Goal: Task Accomplishment & Management: Complete application form

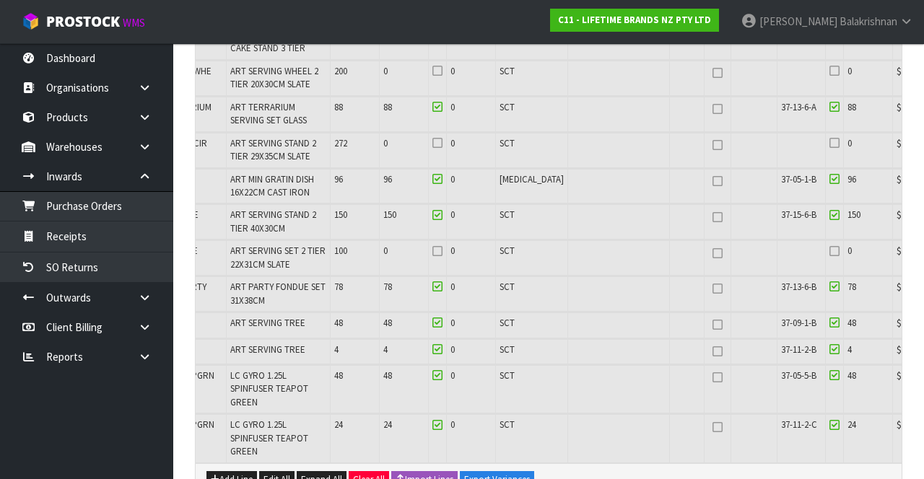
scroll to position [0, 82]
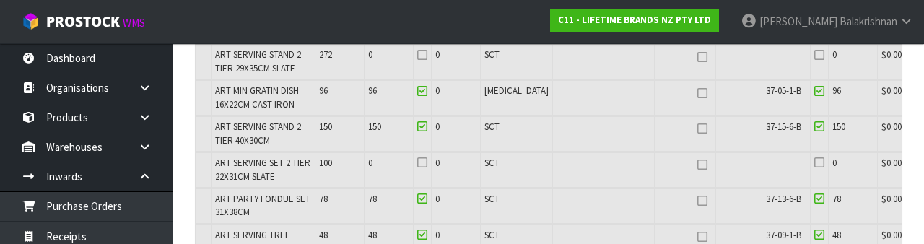
scroll to position [2601, 0]
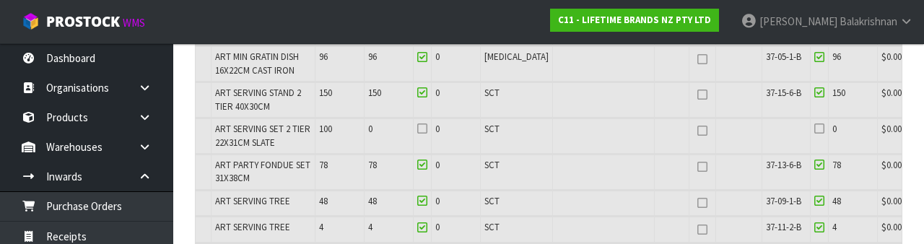
type input "0"
type input "8"
type input "598"
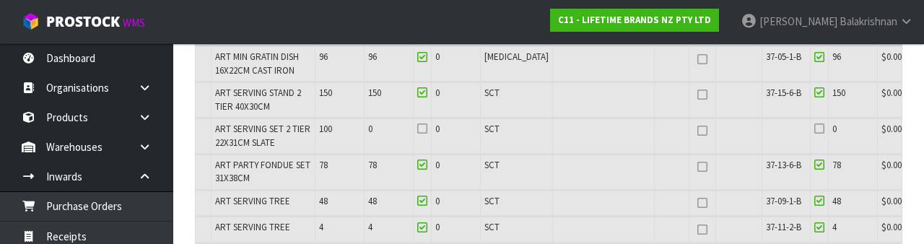
type input "22.797244"
type input "5215.29"
type input "86"
type input "637"
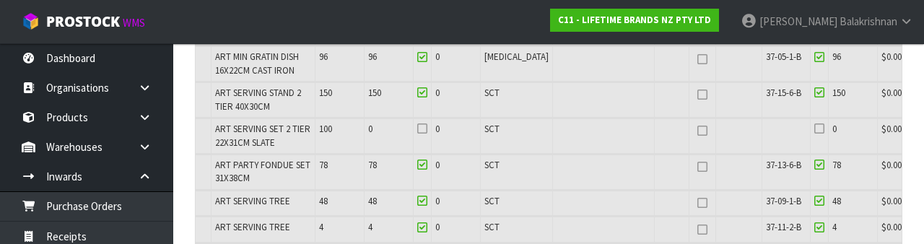
type input "24.135724"
type input "5788.59"
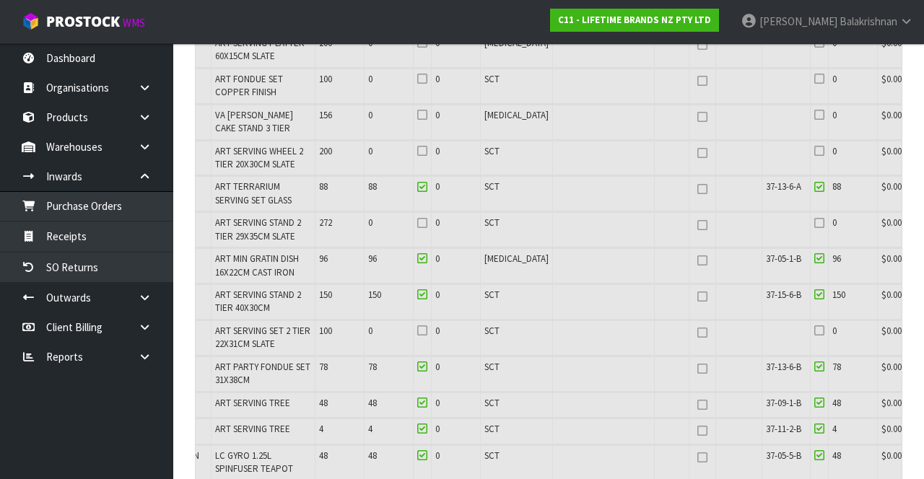
scroll to position [2408, 0]
type input "86"
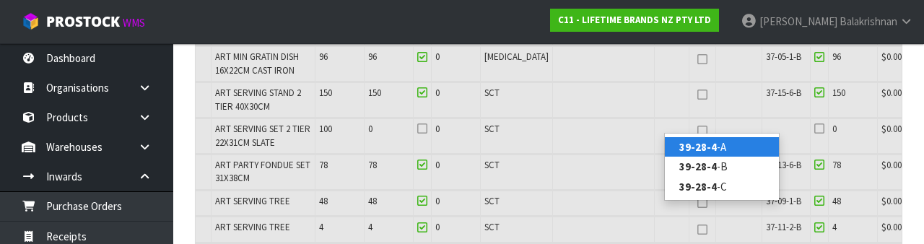
scroll to position [0, 4]
type input "39-28-4-B"
type input "5420"
type input "86"
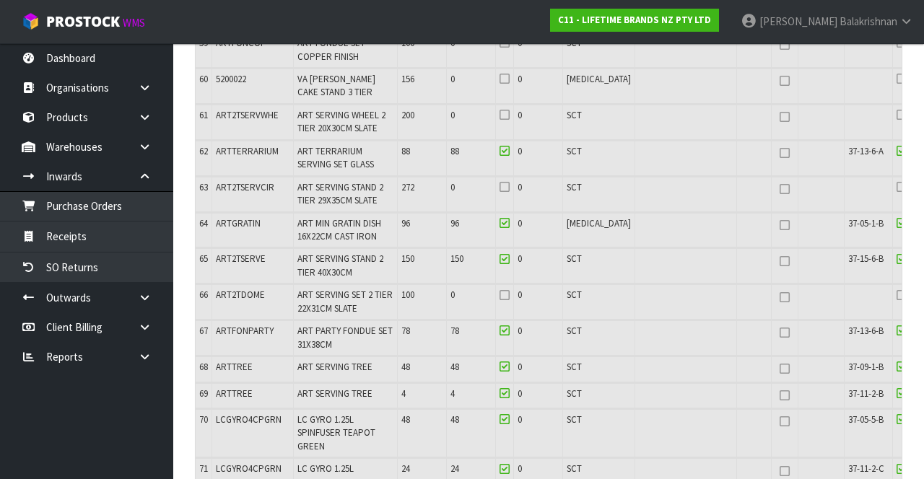
scroll to position [2453, 0]
click at [0, 0] on input "checkbox" at bounding box center [0, 0] width 0 height 0
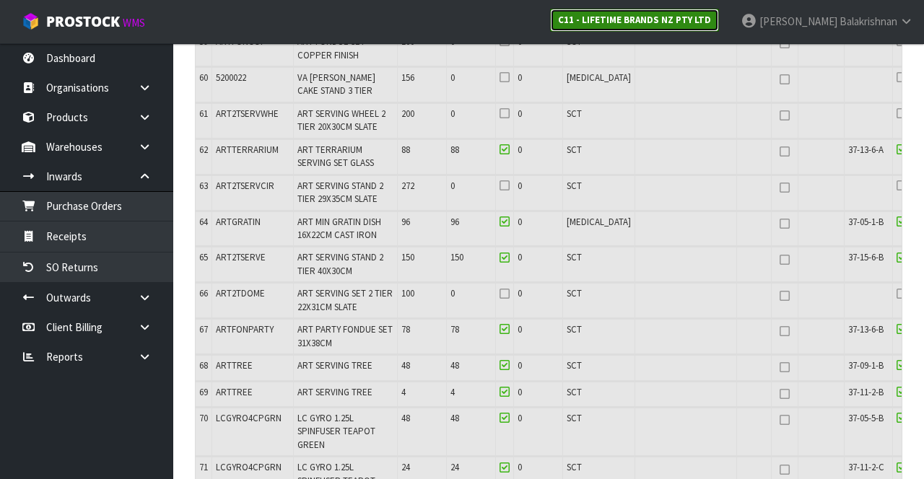
click at [711, 22] on strong "C11 - LIFETIME BRANDS NZ PTY LTD" at bounding box center [634, 20] width 153 height 12
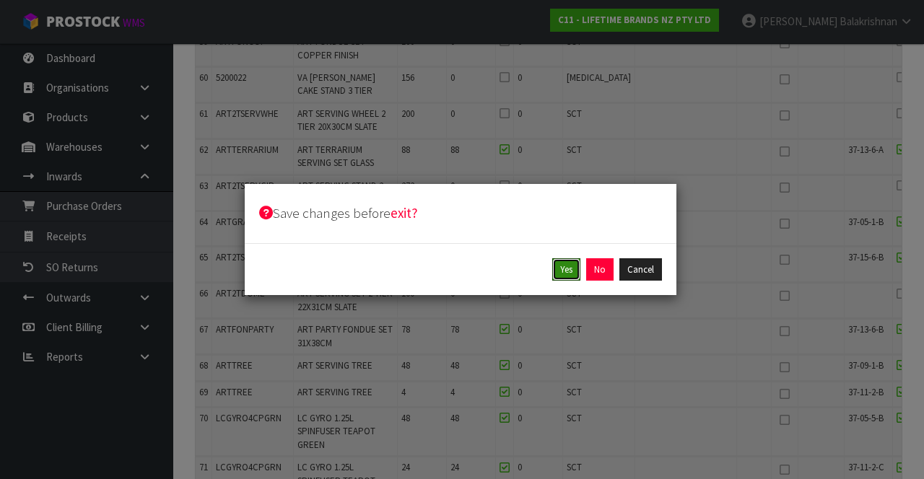
click at [573, 271] on button "Yes" at bounding box center [566, 269] width 28 height 23
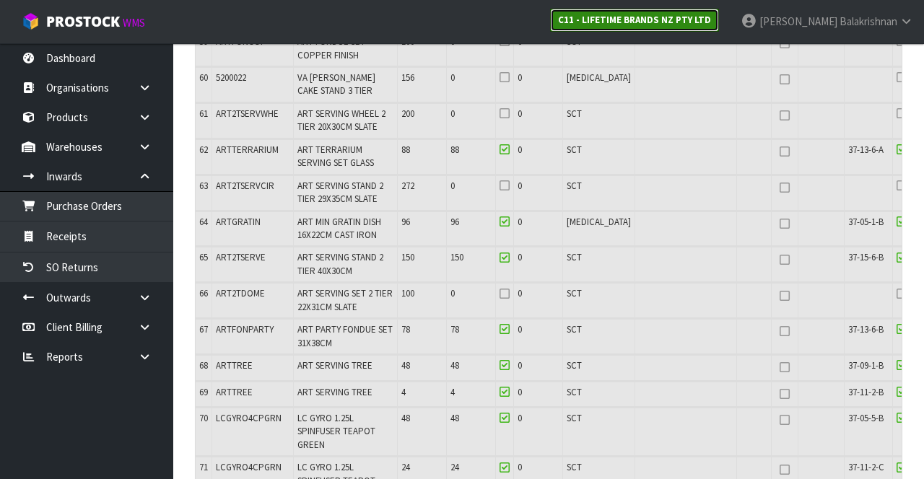
scroll to position [0, 0]
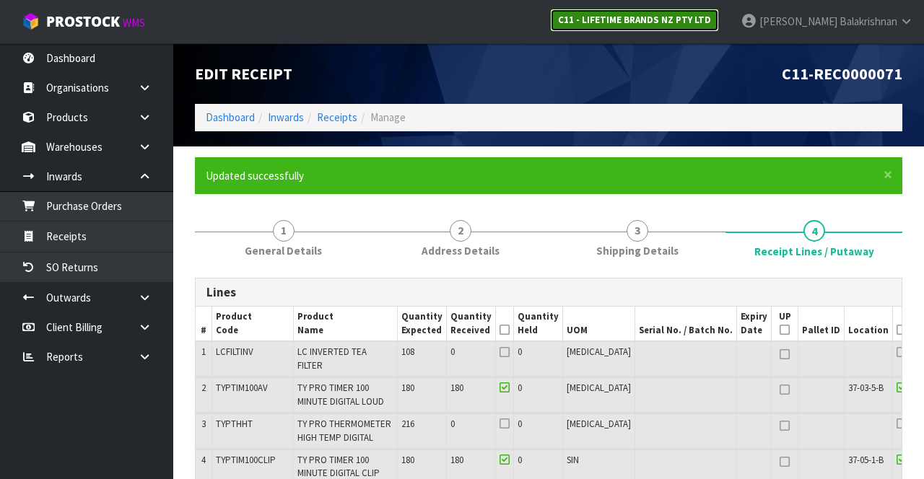
type input "875"
type input "6864"
type input "33.306766"
type input "8533.19"
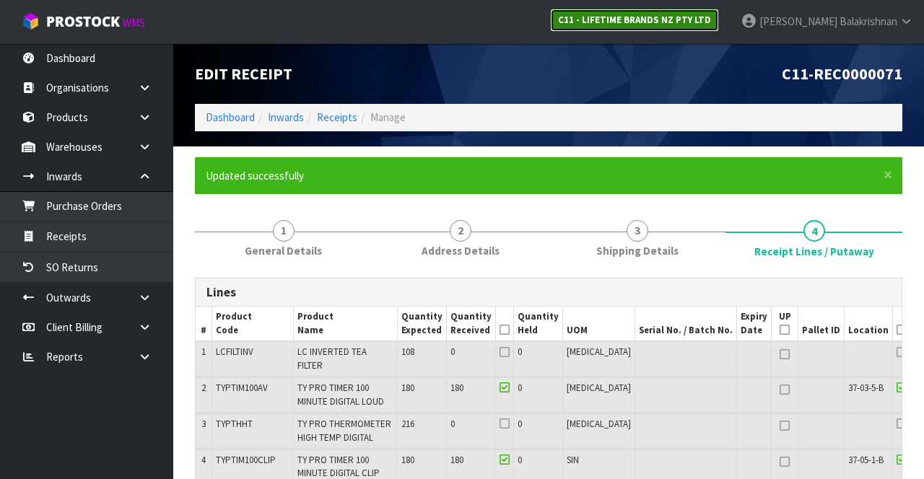
click at [719, 27] on link "C11 - LIFETIME BRANDS NZ PTY LTD" at bounding box center [634, 20] width 169 height 23
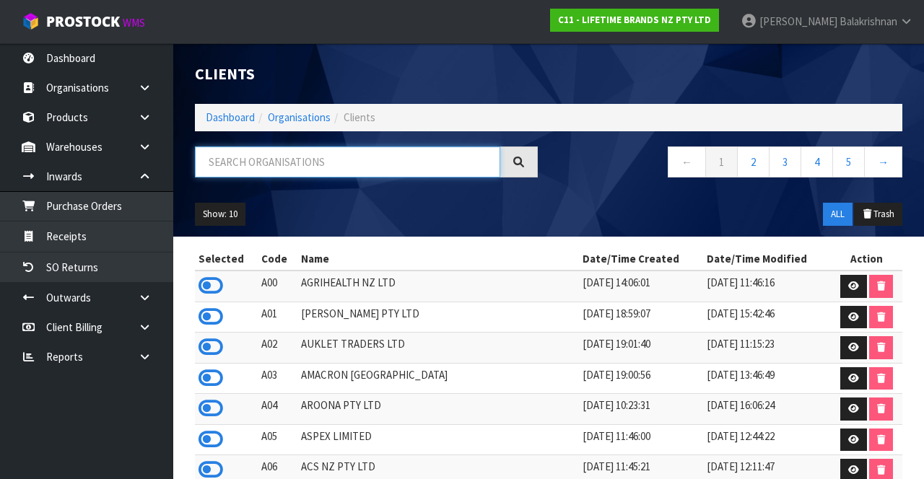
click at [222, 166] on input "text" at bounding box center [347, 162] width 305 height 31
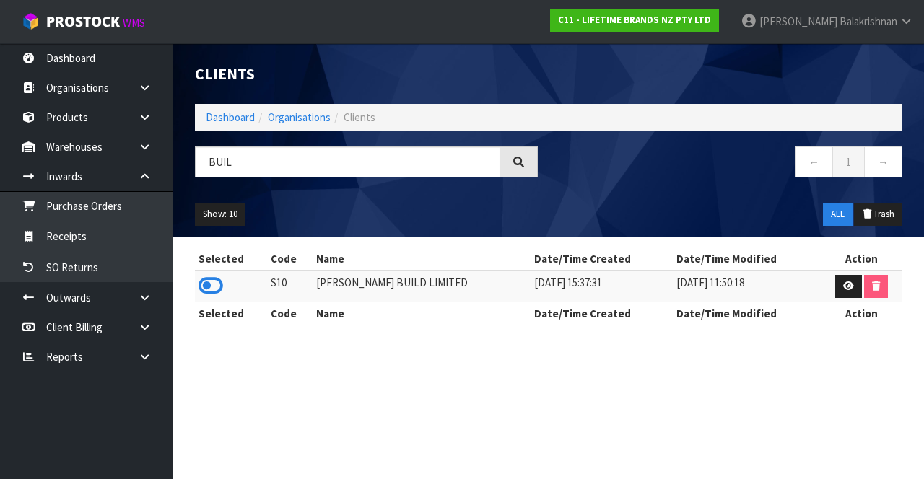
click at [214, 276] on icon at bounding box center [211, 286] width 25 height 22
click at [214, 282] on icon at bounding box center [211, 286] width 25 height 22
click at [209, 287] on icon at bounding box center [211, 286] width 25 height 22
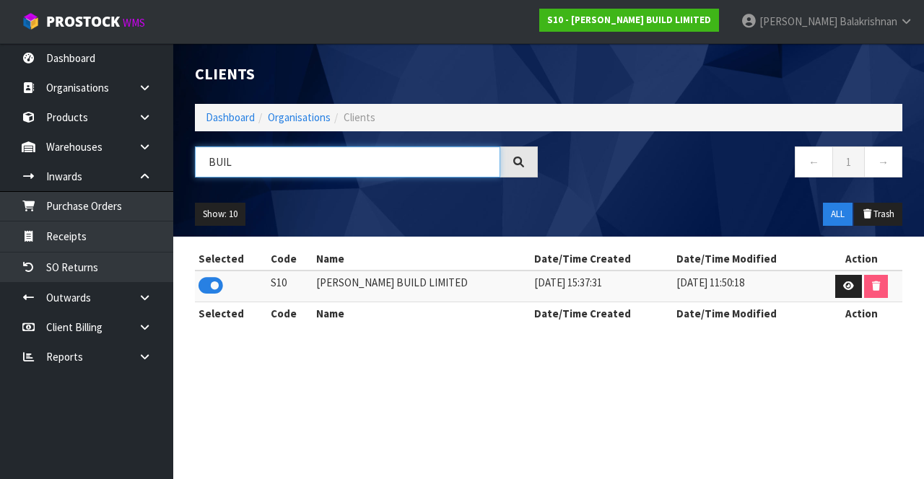
click at [236, 158] on input "BUIL" at bounding box center [347, 162] width 305 height 31
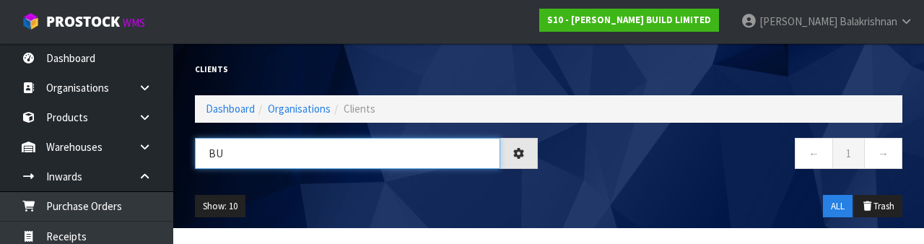
type input "B"
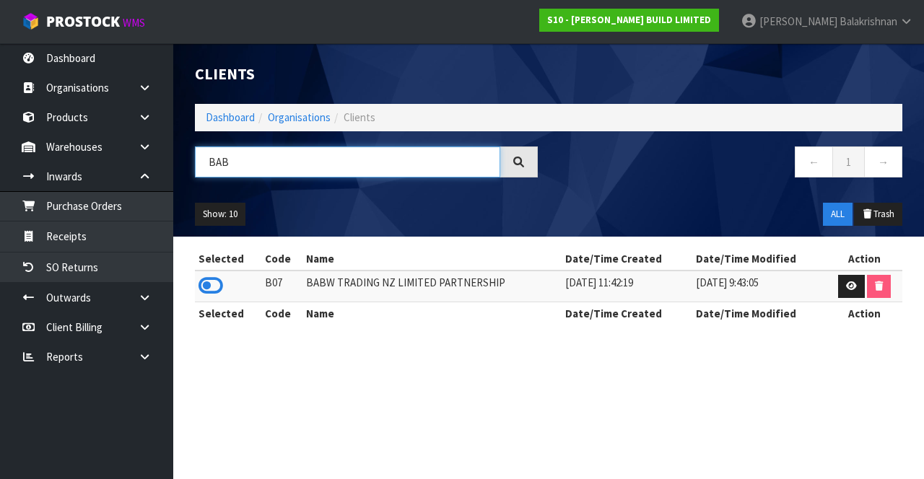
type input "BAB"
click at [202, 283] on icon at bounding box center [211, 286] width 25 height 22
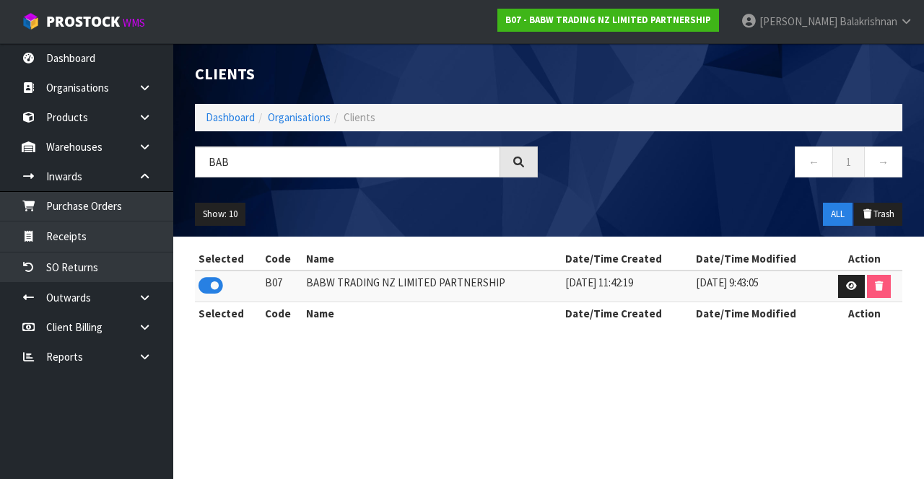
click at [141, 141] on icon at bounding box center [145, 146] width 14 height 11
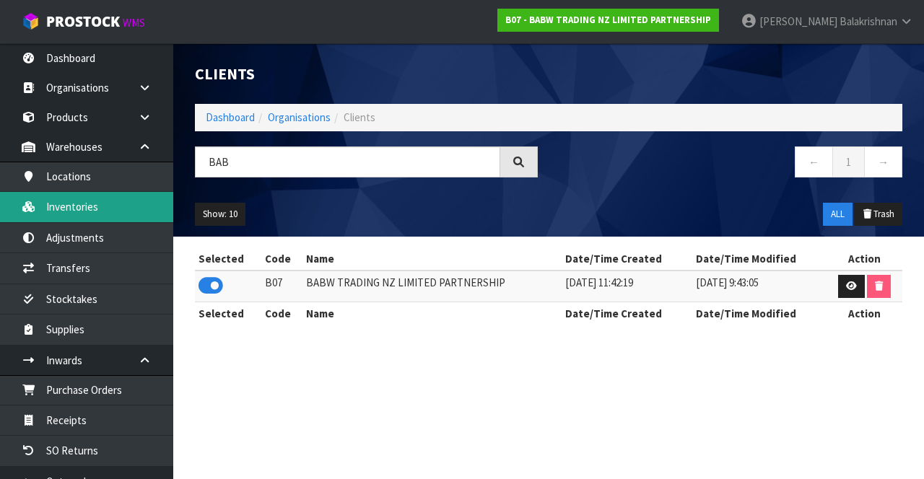
click at [62, 204] on link "Inventories" at bounding box center [86, 207] width 173 height 30
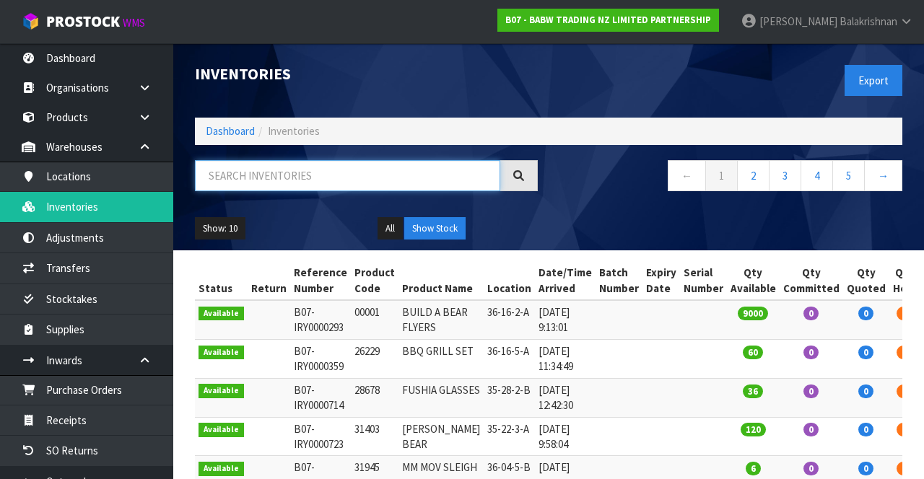
click at [292, 180] on input "text" at bounding box center [347, 175] width 305 height 31
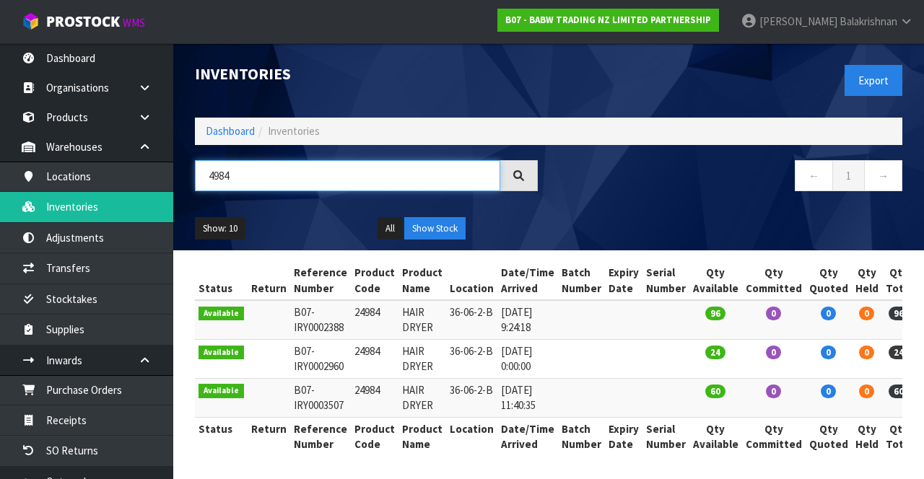
click at [377, 179] on input "4984" at bounding box center [347, 175] width 305 height 31
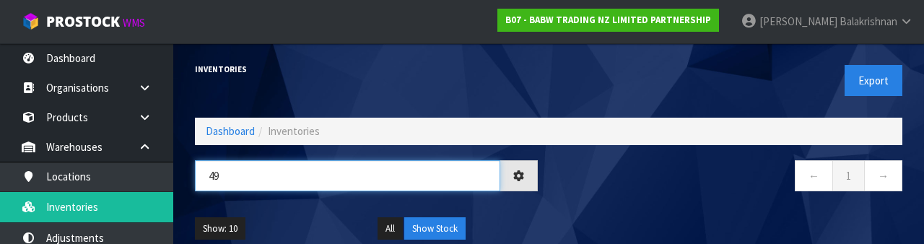
type input "4"
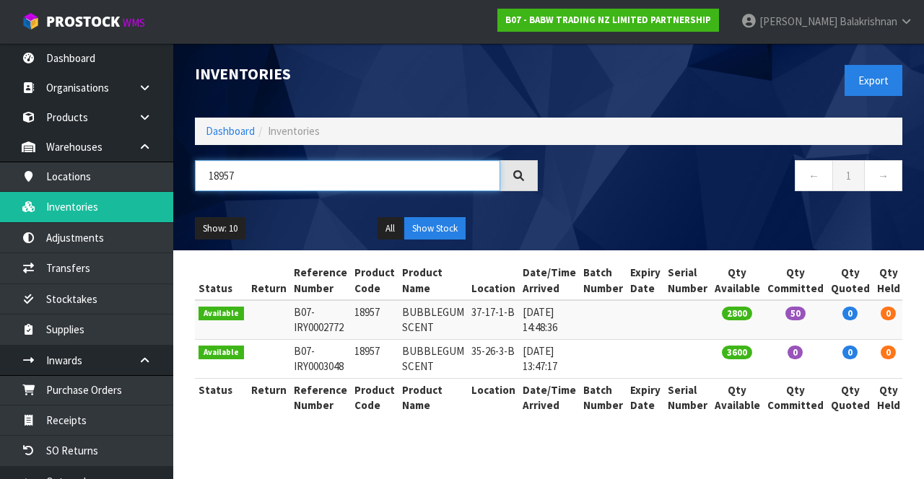
type input "18957"
copy td "18957"
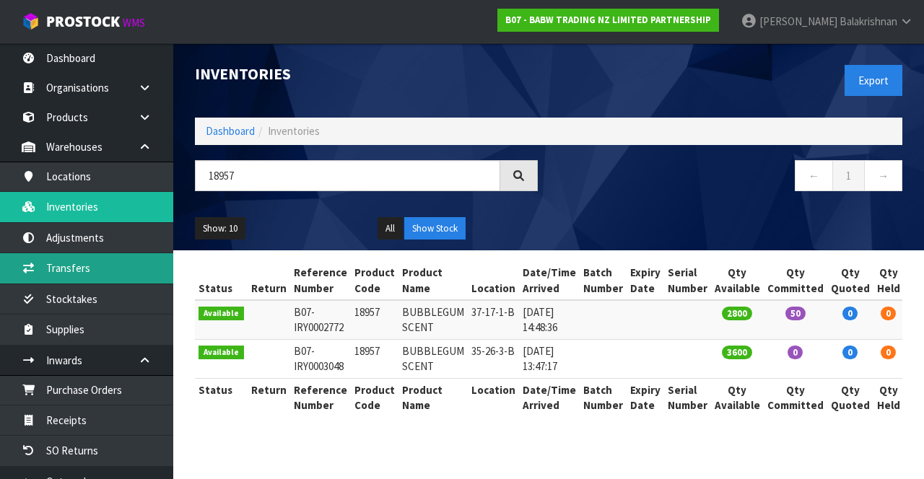
click at [48, 272] on link "Transfers" at bounding box center [86, 268] width 173 height 30
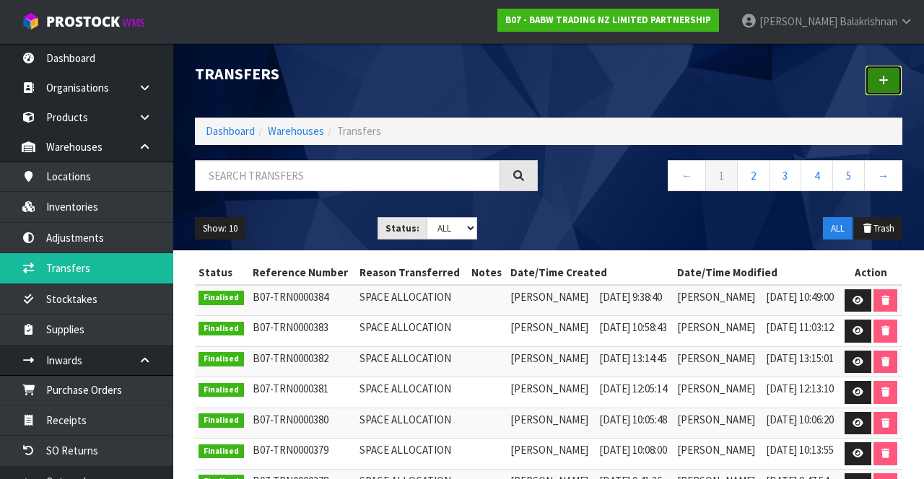
click at [879, 85] on link at bounding box center [884, 80] width 38 height 31
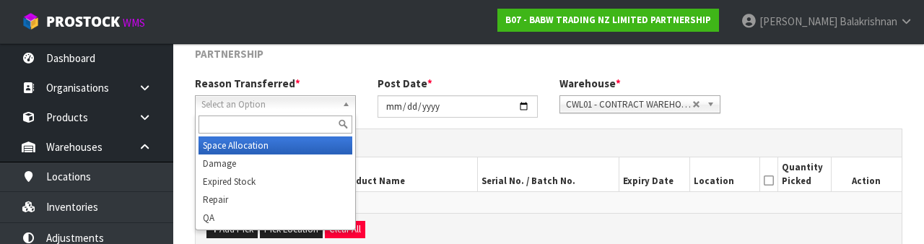
scroll to position [188, 0]
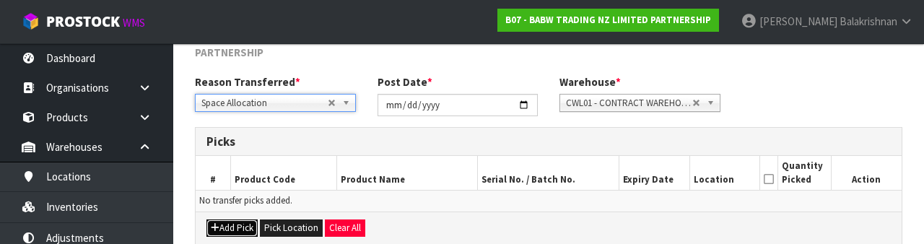
click at [237, 225] on button "Add Pick" at bounding box center [231, 227] width 51 height 17
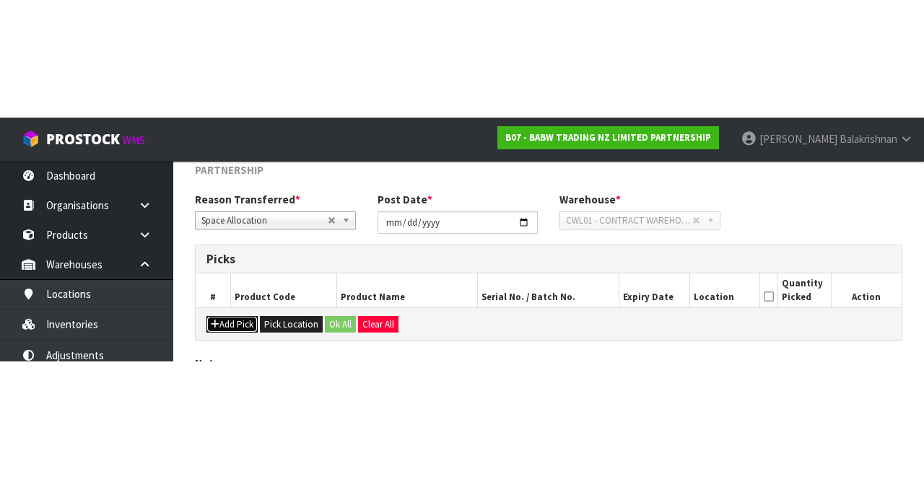
scroll to position [98, 0]
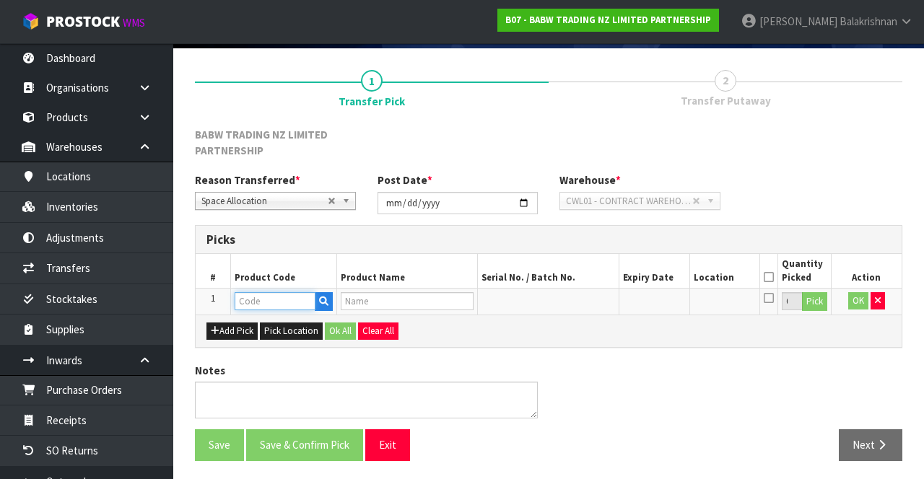
paste input "18957"
type input "18957"
type input "BUBBLEGUM SCENT"
type input "18957"
click at [820, 301] on button "Pick" at bounding box center [814, 301] width 25 height 19
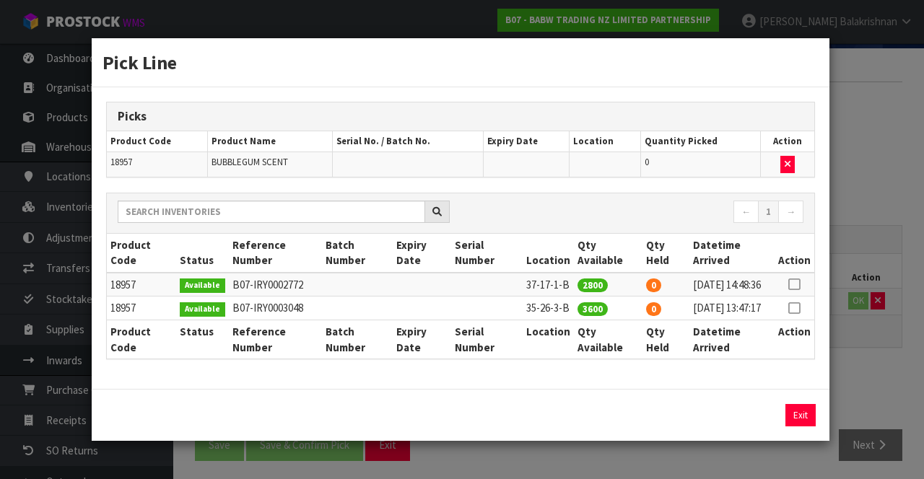
click at [796, 284] on icon at bounding box center [794, 284] width 12 height 1
click at [739, 427] on button "Assign Pick" at bounding box center [751, 415] width 59 height 22
type input "2800"
click at [801, 427] on button "Exit" at bounding box center [800, 415] width 30 height 22
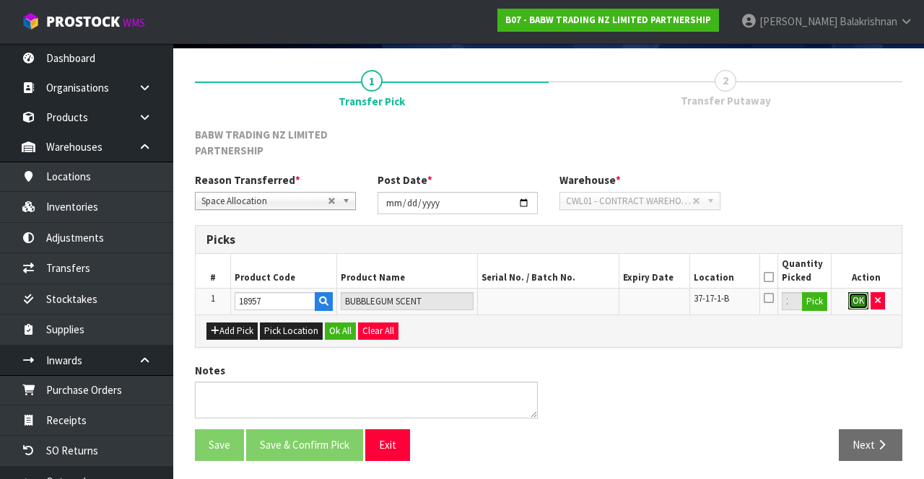
click at [853, 302] on button "OK" at bounding box center [858, 300] width 20 height 17
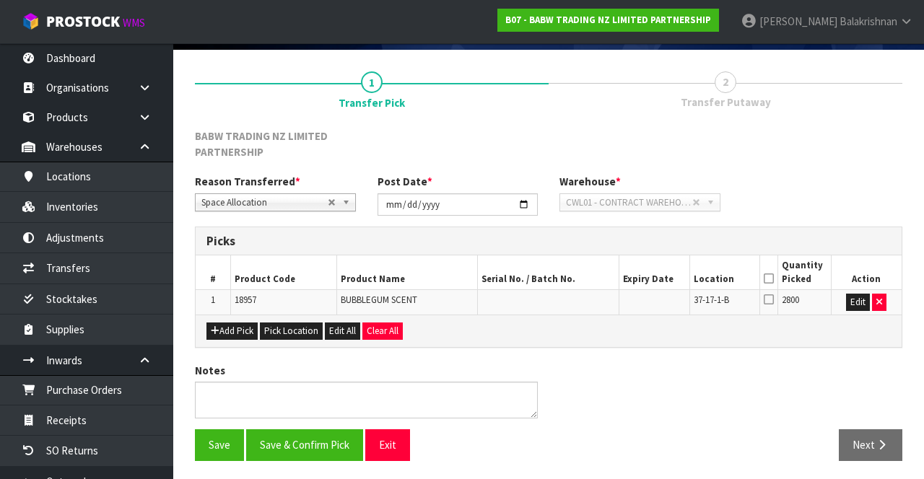
click at [769, 279] on icon at bounding box center [769, 279] width 10 height 1
click at [209, 443] on button "Save" at bounding box center [219, 445] width 49 height 31
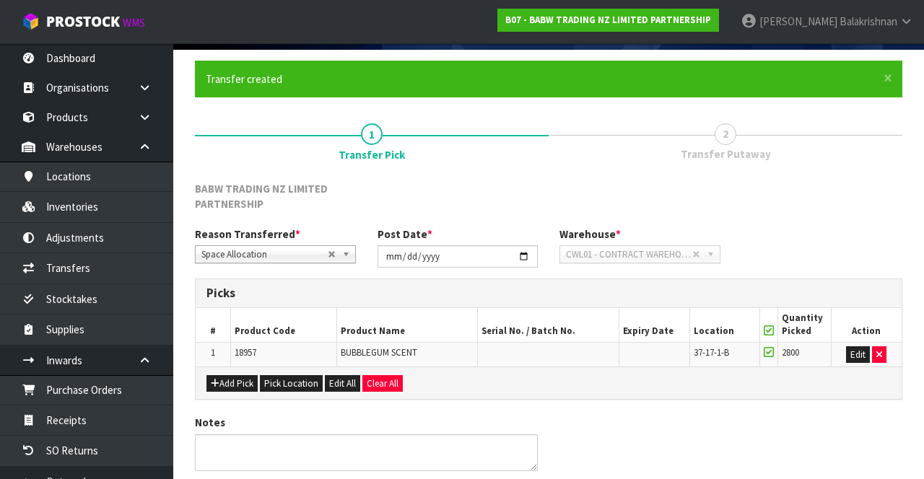
scroll to position [0, 0]
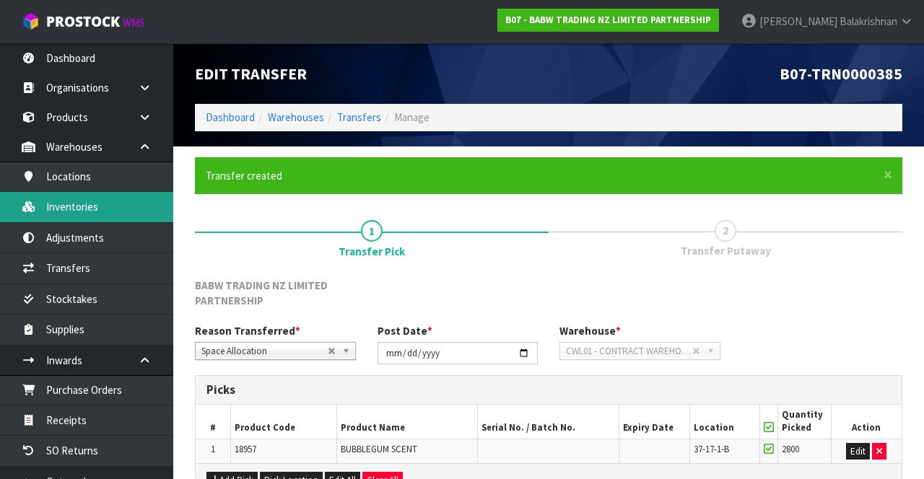
click at [61, 210] on link "Inventories" at bounding box center [86, 207] width 173 height 30
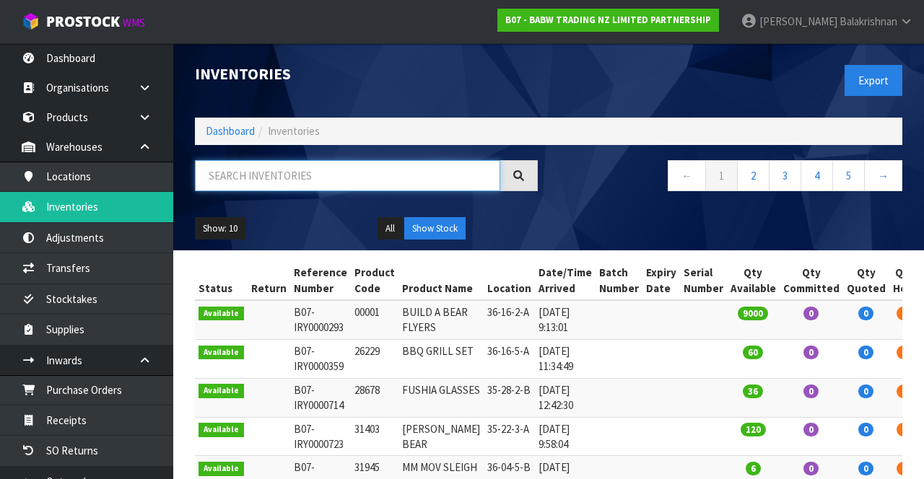
click at [313, 179] on input "text" at bounding box center [347, 175] width 305 height 31
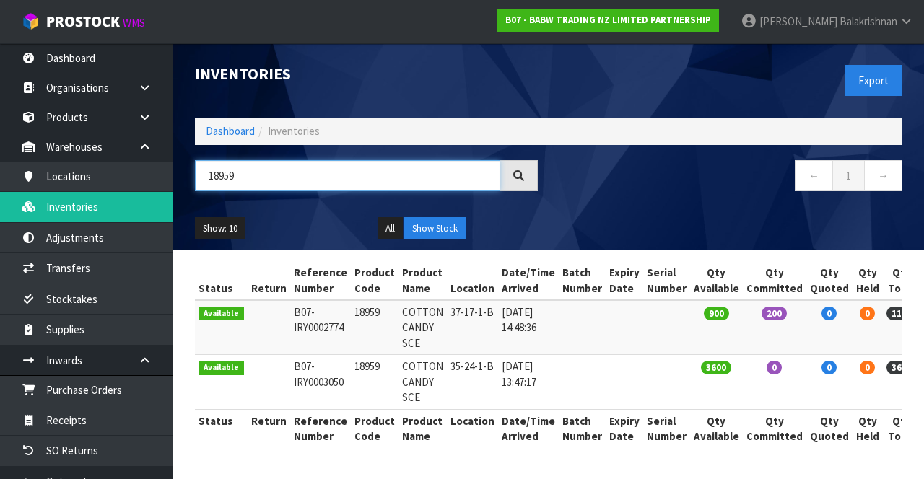
type input "18959"
copy td "18959"
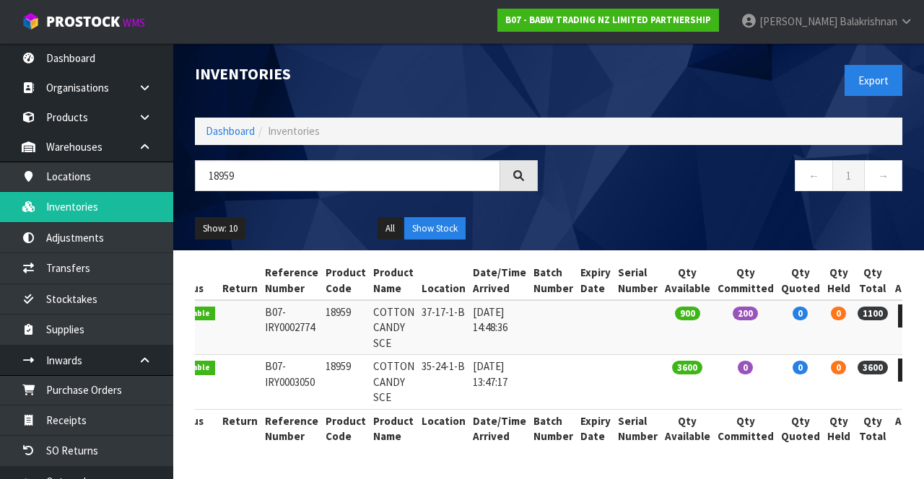
scroll to position [0, 29]
copy td "18959"
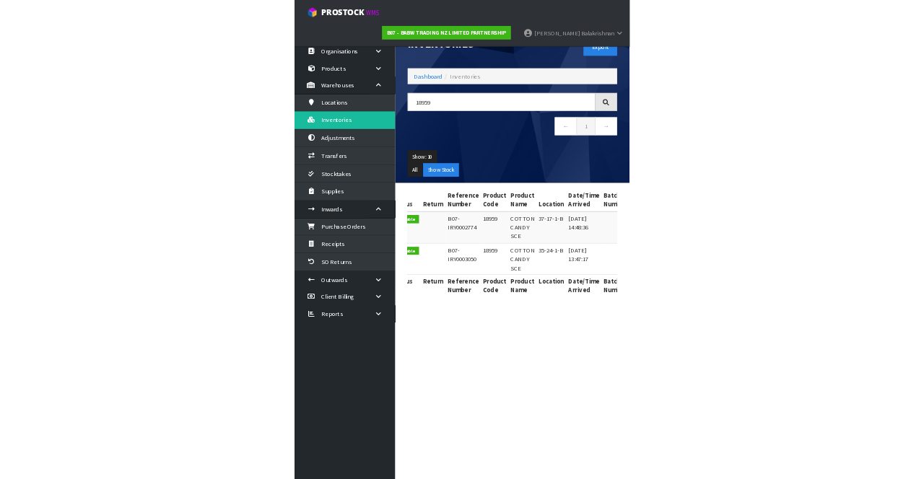
scroll to position [0, 0]
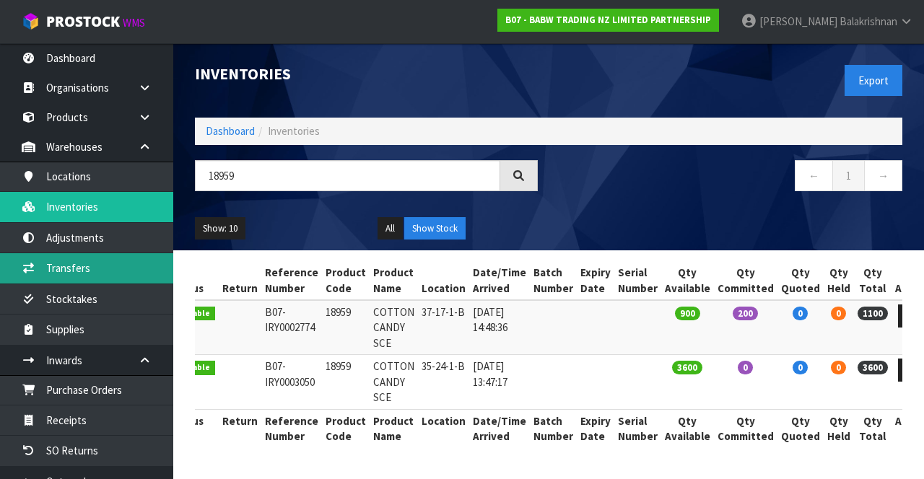
click at [104, 267] on link "Transfers" at bounding box center [86, 268] width 173 height 30
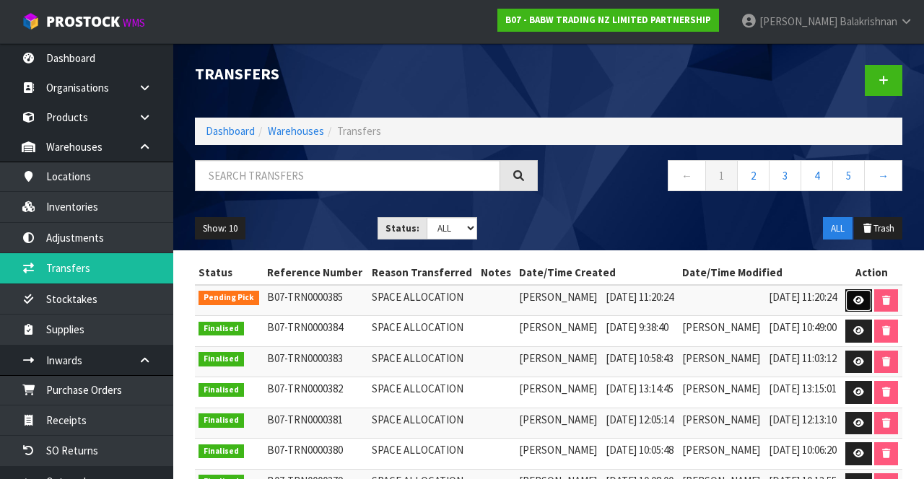
click at [864, 305] on icon at bounding box center [858, 300] width 11 height 9
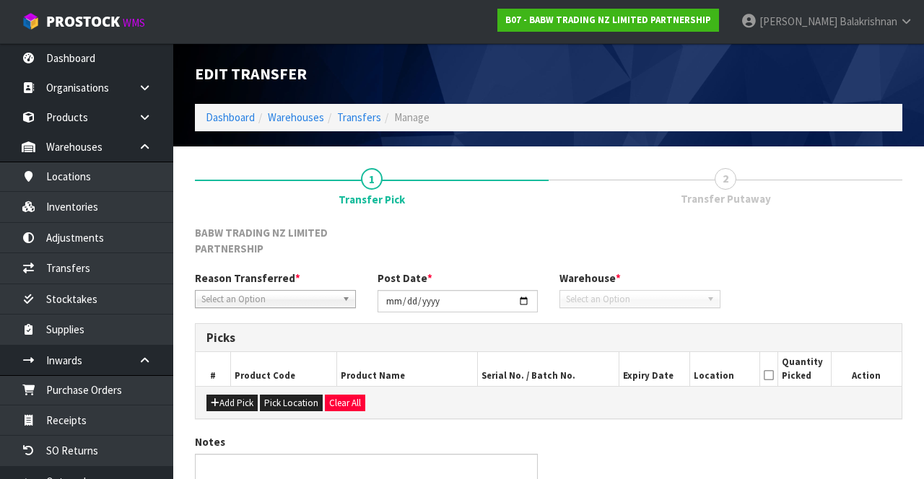
type input "[DATE]"
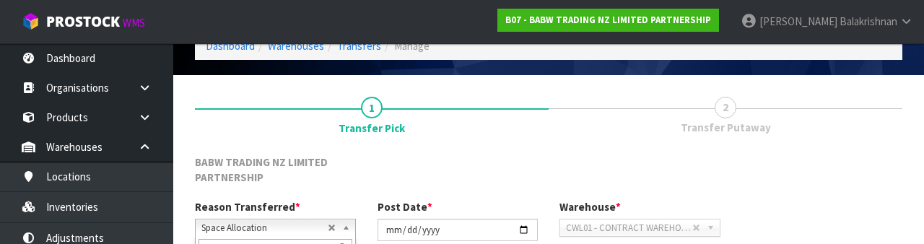
scroll to position [188, 0]
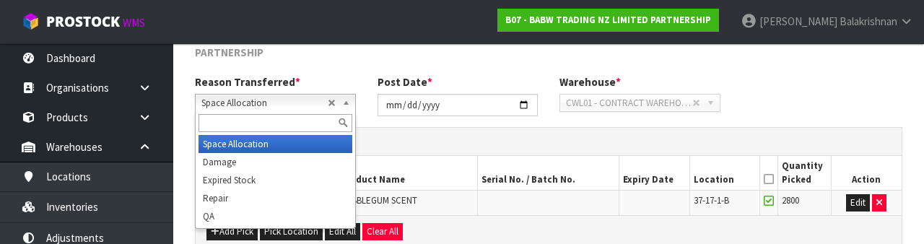
click at [820, 110] on div "Reason Transferred * Space Allocation Damage Expired Stock Repair QA Space Allo…" at bounding box center [548, 100] width 729 height 52
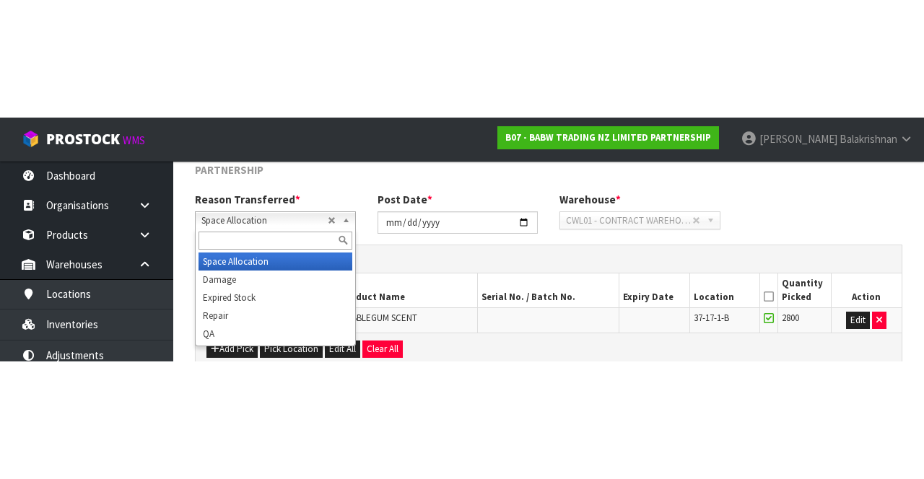
scroll to position [97, 0]
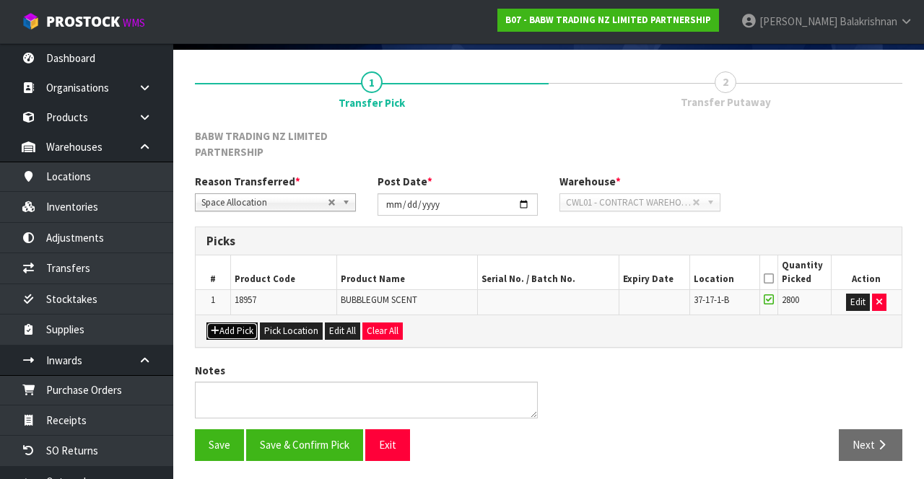
click at [226, 333] on button "Add Pick" at bounding box center [231, 331] width 51 height 17
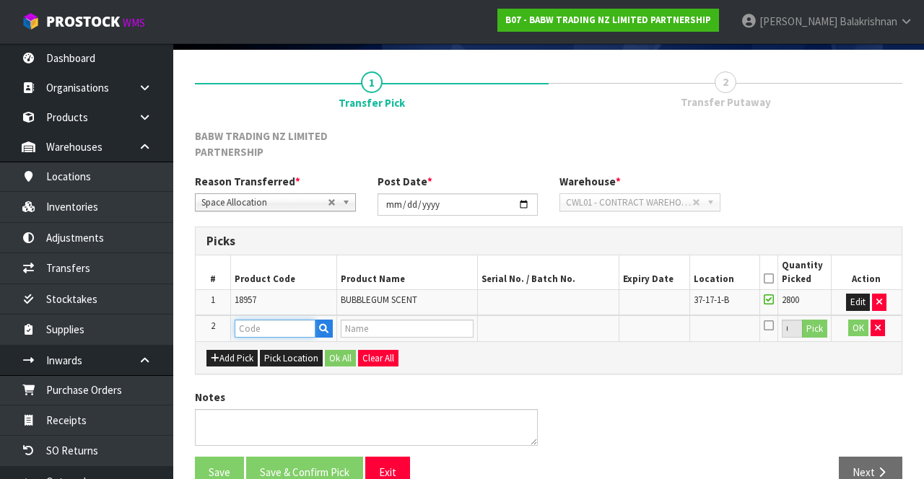
paste input "18959"
type input "18959"
type input "COTTON CANDY SCE"
type input "18959"
click at [815, 326] on button "Pick" at bounding box center [814, 329] width 25 height 19
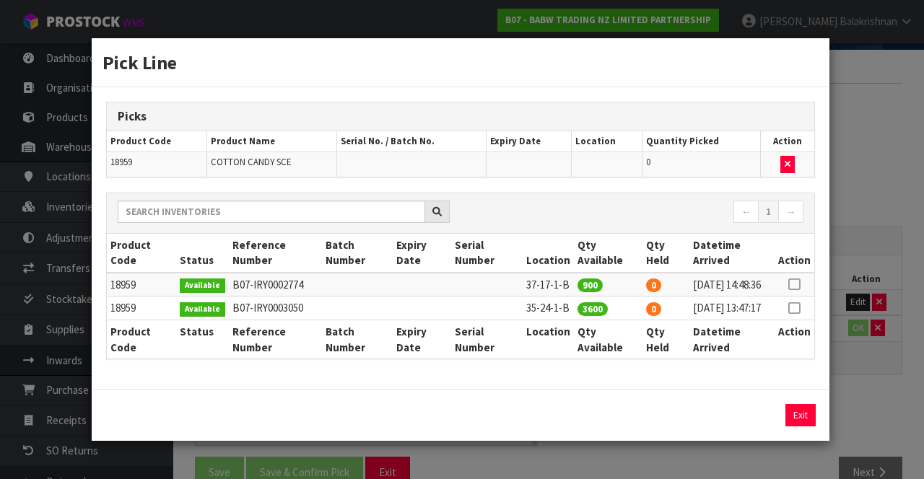
click at [797, 284] on icon at bounding box center [794, 284] width 12 height 1
click at [755, 426] on button "Assign Pick" at bounding box center [751, 415] width 59 height 22
type input "900"
click at [806, 427] on button "Exit" at bounding box center [800, 415] width 30 height 22
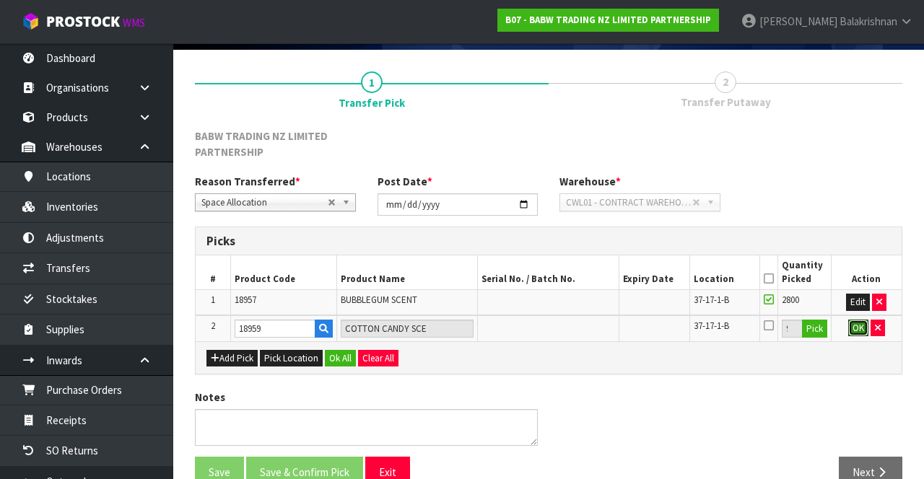
click at [851, 328] on button "OK" at bounding box center [858, 328] width 20 height 17
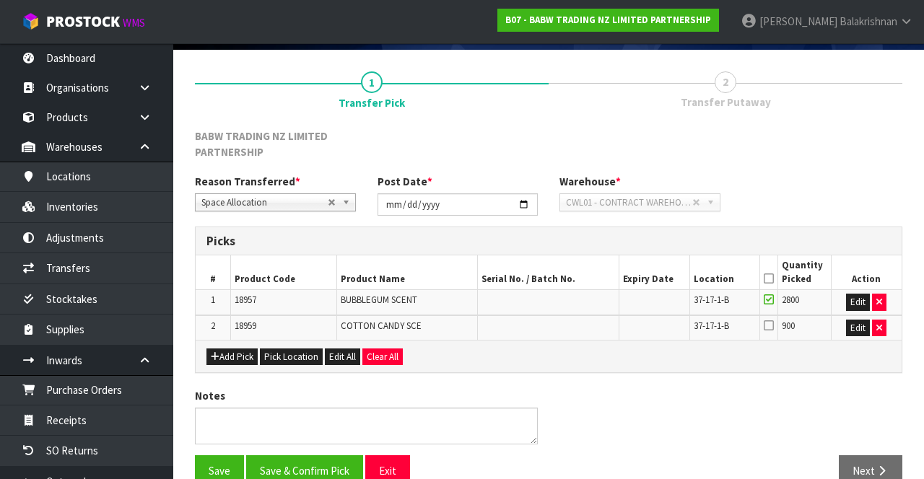
click at [769, 279] on icon at bounding box center [769, 279] width 10 height 1
click at [214, 460] on button "Save" at bounding box center [219, 470] width 49 height 31
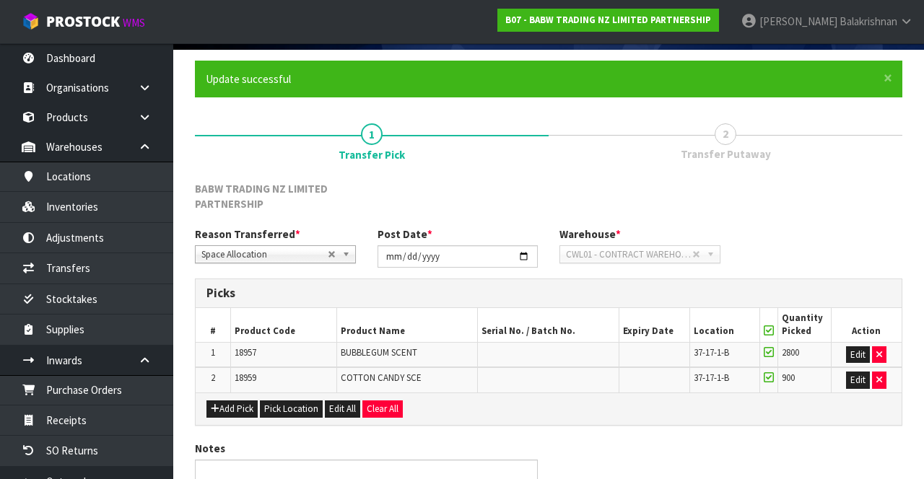
scroll to position [0, 0]
